Goal: Information Seeking & Learning: Learn about a topic

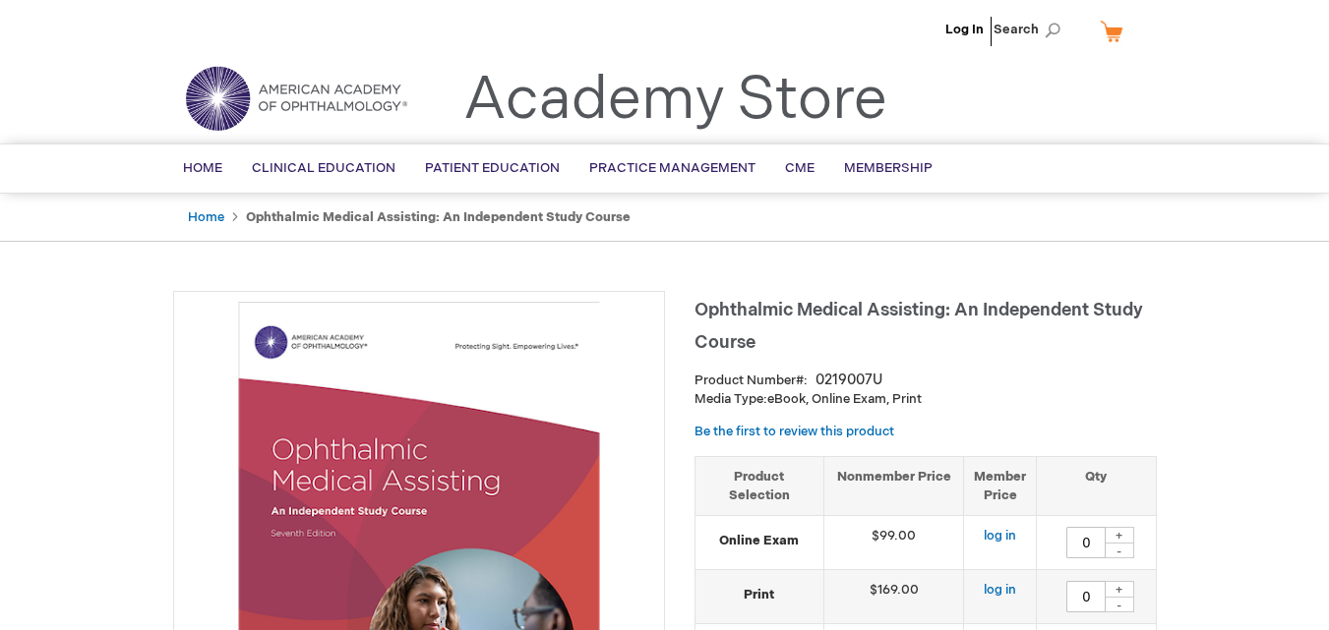
type input "0"
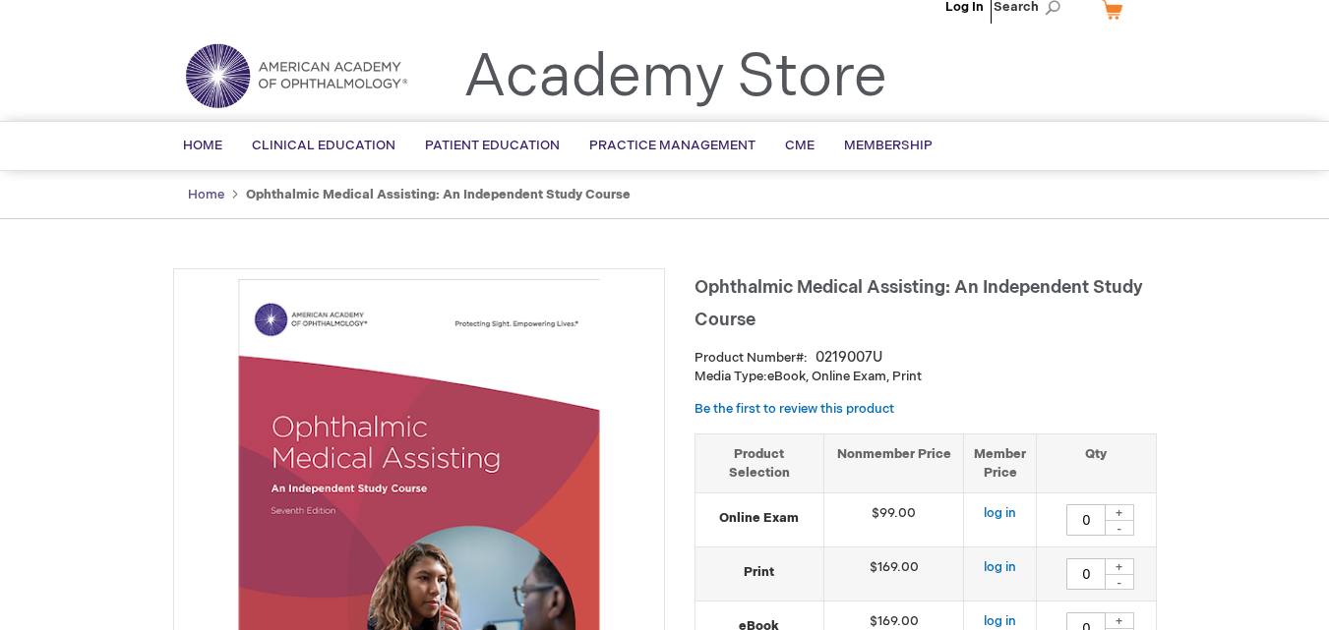
scroll to position [22, 0]
click at [191, 188] on link "Home" at bounding box center [206, 196] width 36 height 16
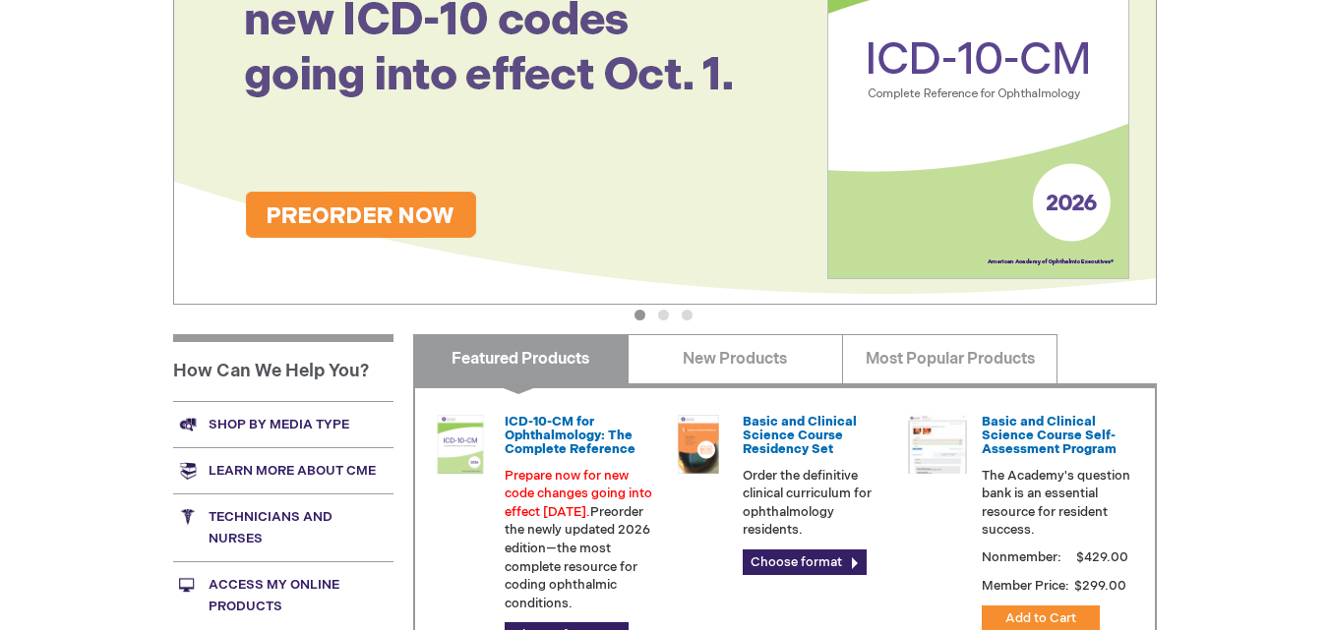
scroll to position [618, 0]
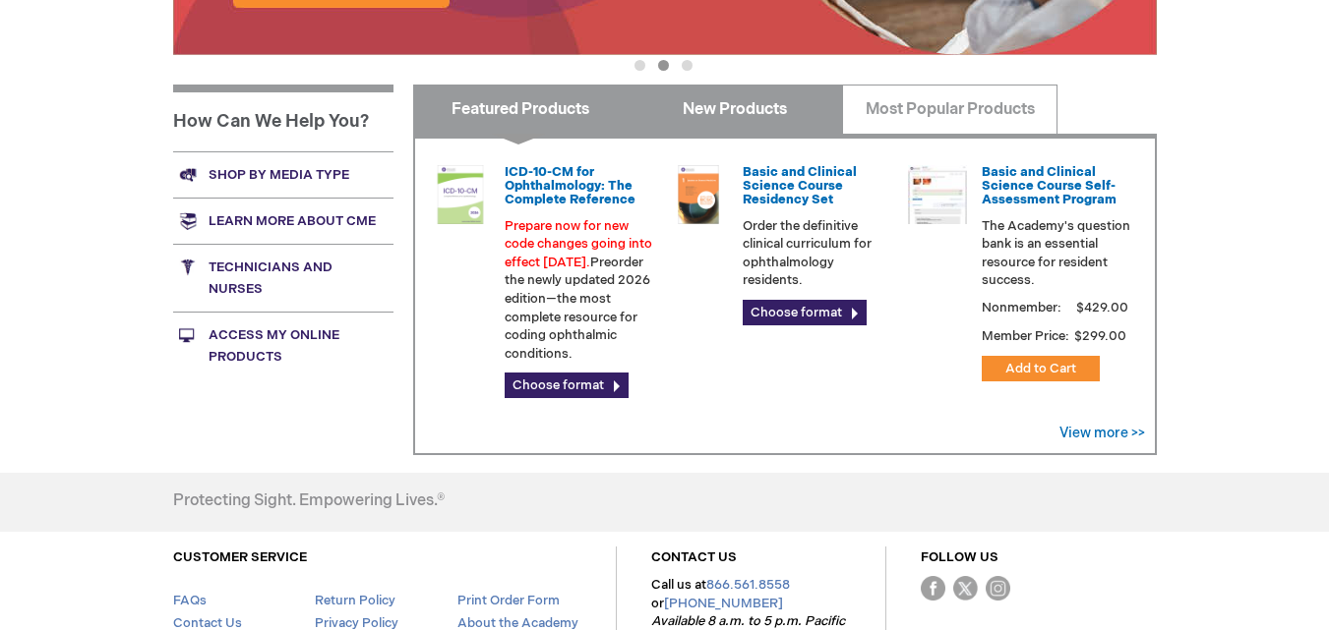
click at [768, 107] on link "New Products" at bounding box center [735, 109] width 215 height 49
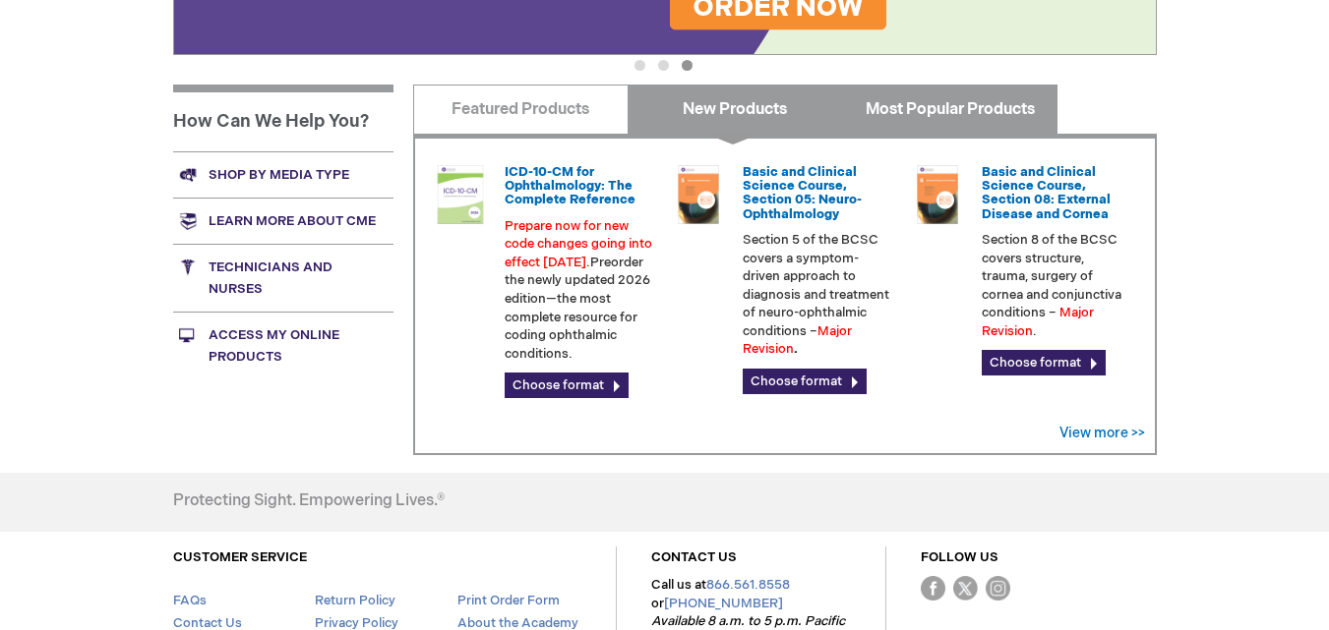
click at [906, 119] on link "Most Popular Products" at bounding box center [949, 109] width 215 height 49
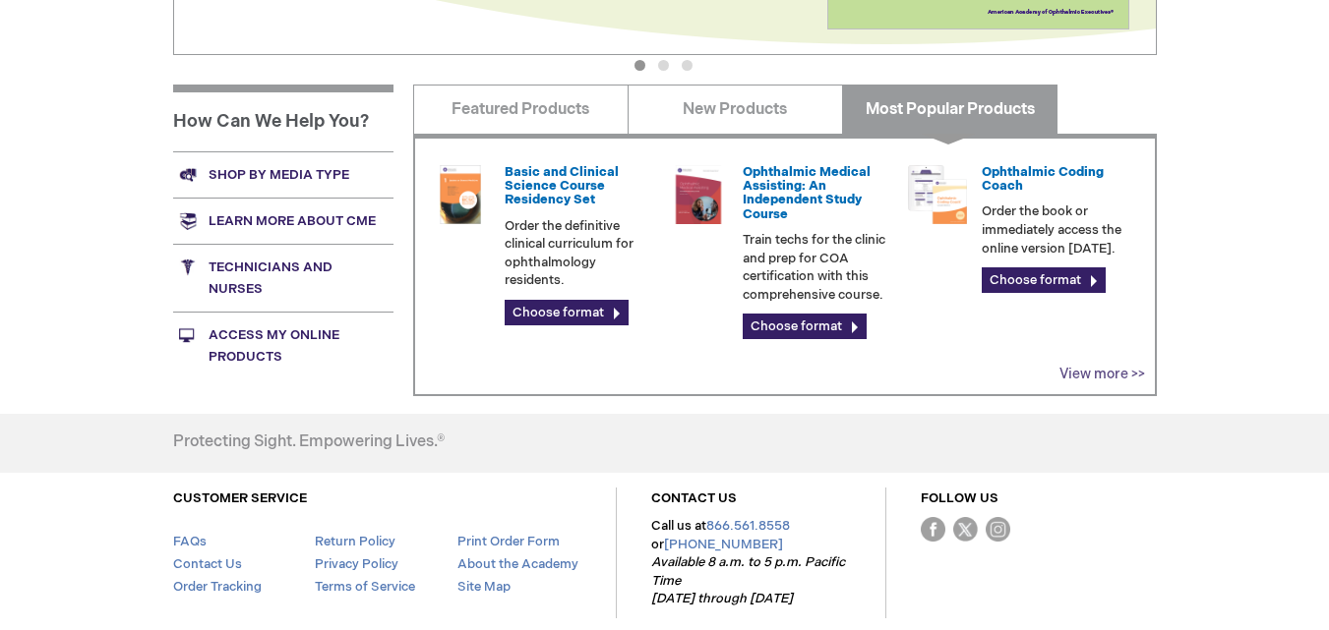
click at [1123, 367] on link "View more >>" at bounding box center [1102, 374] width 86 height 17
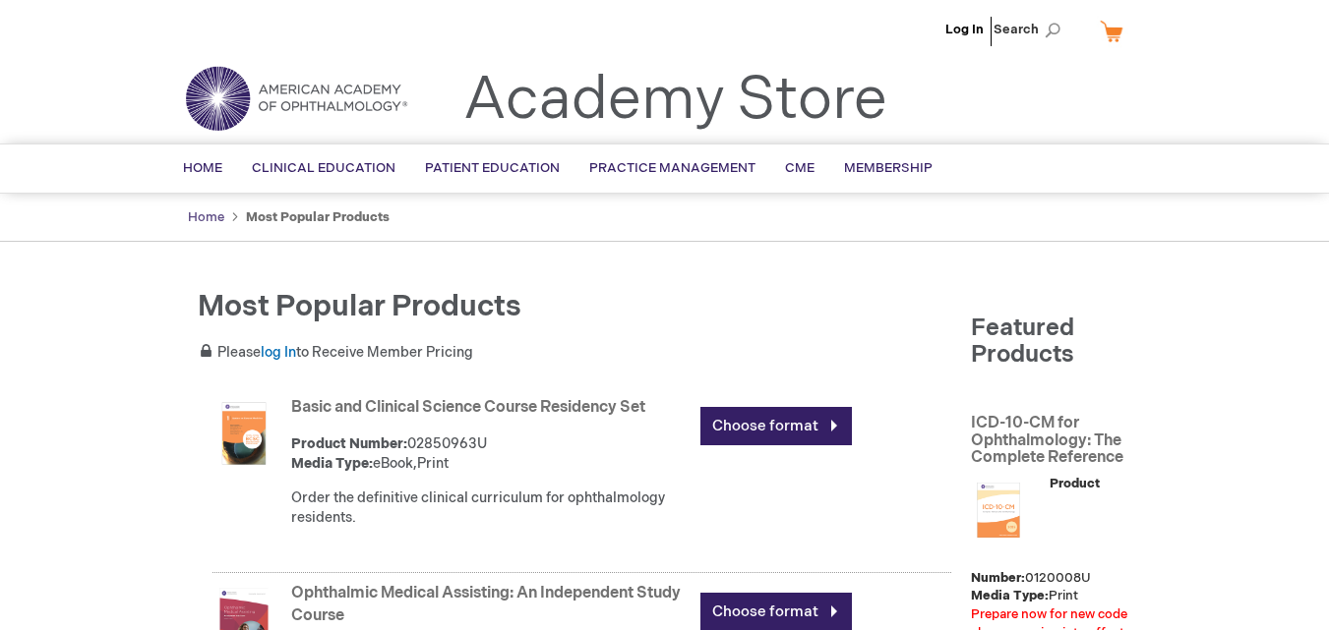
click at [209, 216] on link "Home" at bounding box center [206, 217] width 36 height 16
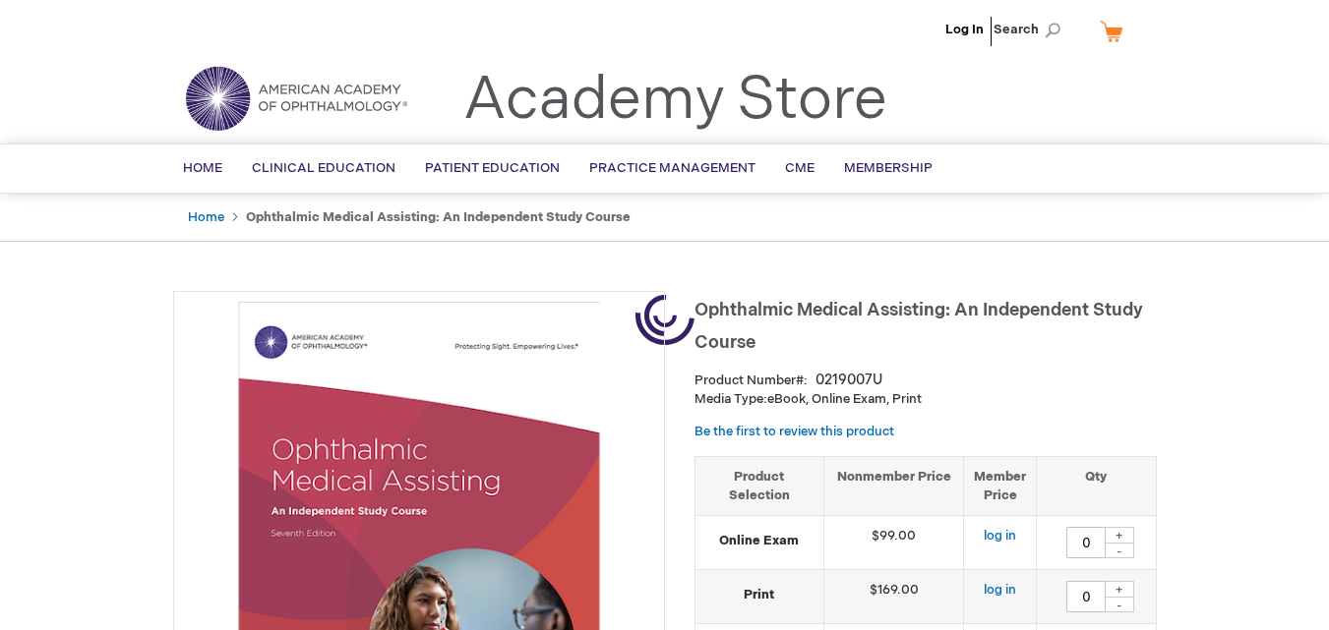
type input "0"
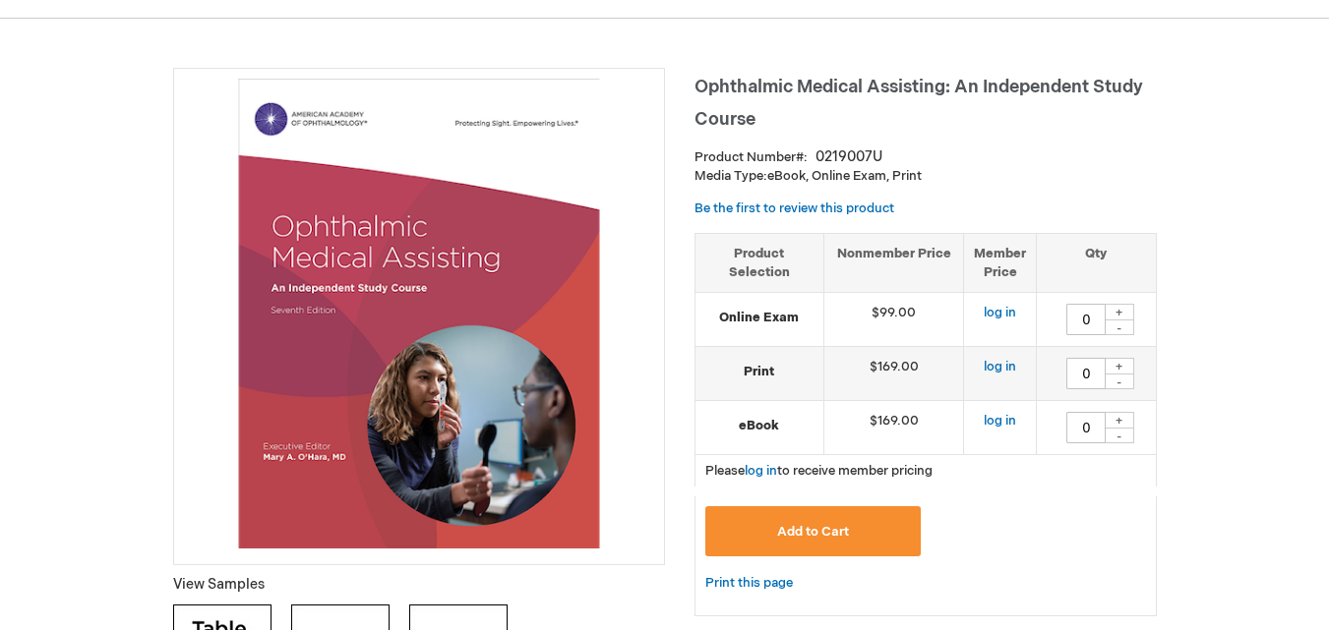
scroll to position [224, 0]
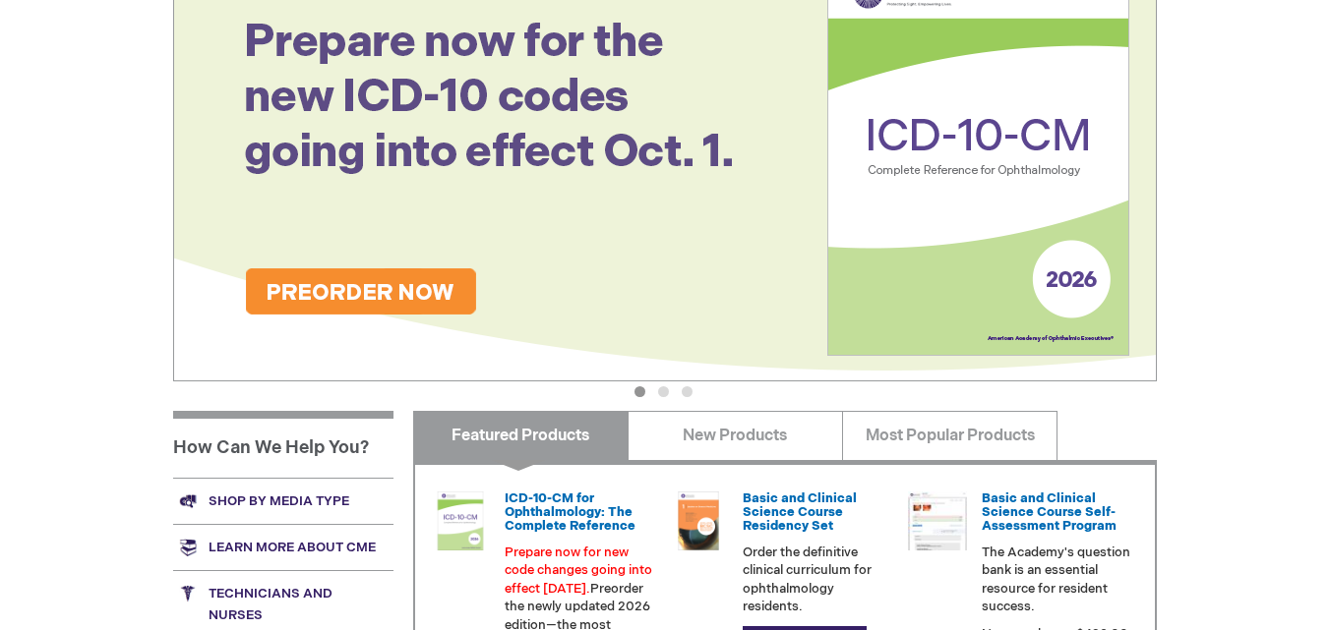
scroll to position [652, 0]
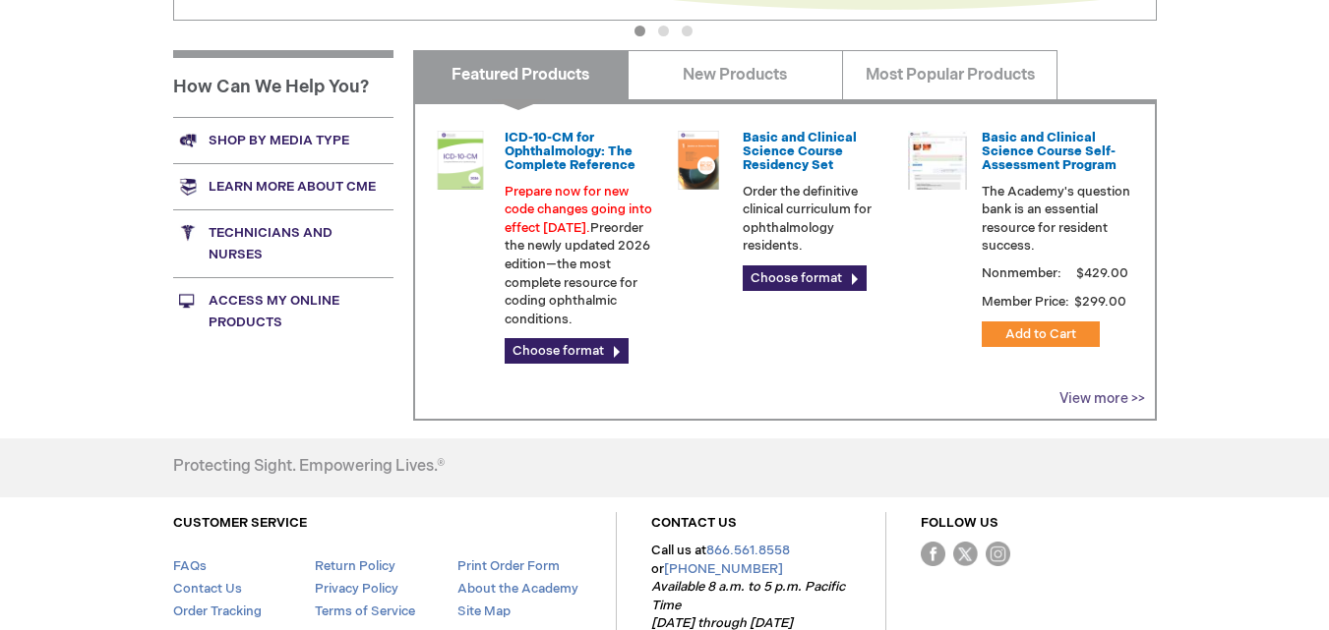
click at [1125, 401] on link "View more >>" at bounding box center [1102, 398] width 86 height 17
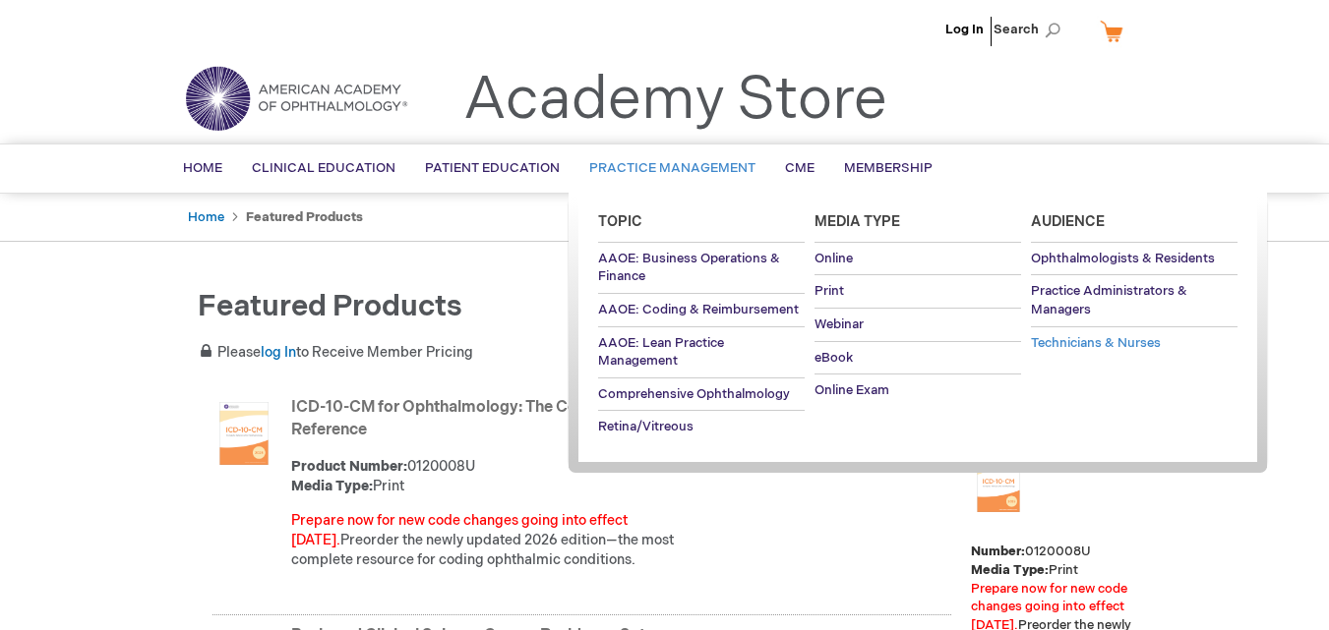
click at [1107, 345] on span "Technicians & Nurses" at bounding box center [1096, 343] width 130 height 16
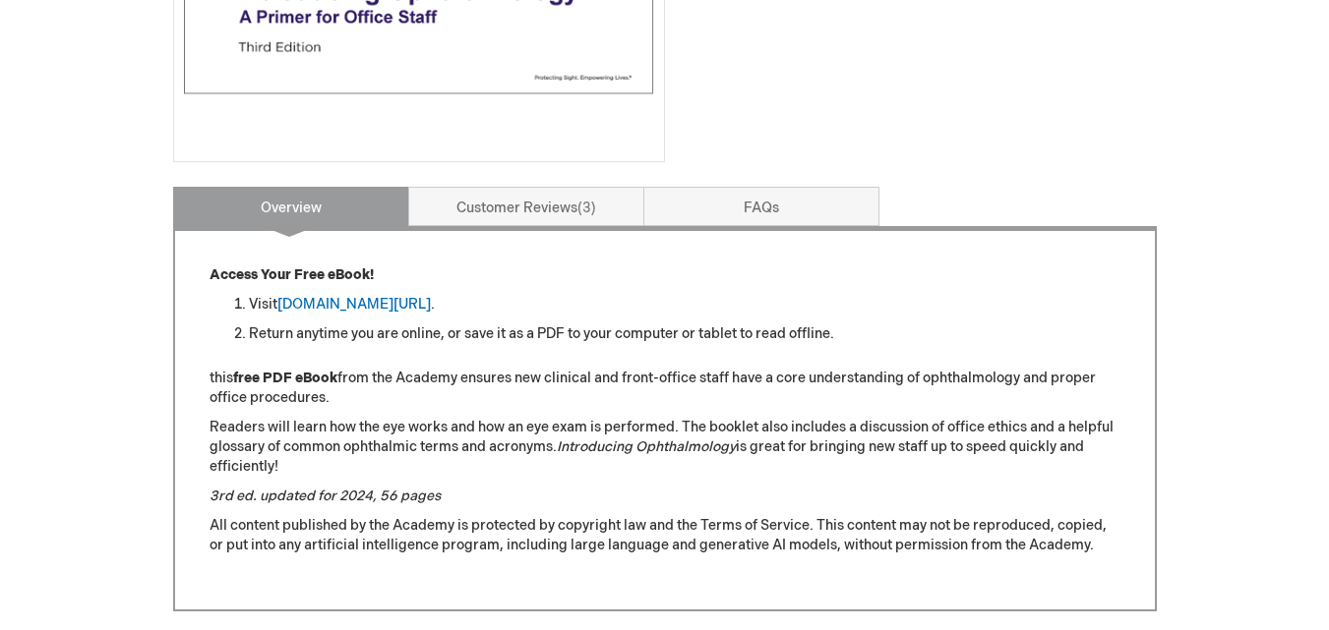
scroll to position [648, 0]
click at [408, 303] on link "[DOMAIN_NAME][URL]" at bounding box center [353, 303] width 153 height 17
